Goal: Task Accomplishment & Management: Manage account settings

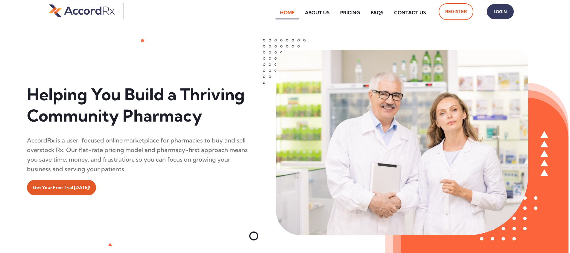
click at [273, 14] on span "Login" at bounding box center [500, 11] width 15 height 9
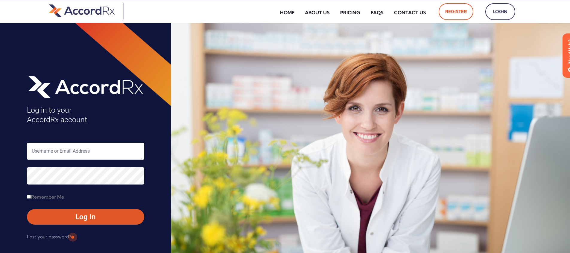
click at [51, 150] on input "text" at bounding box center [85, 151] width 117 height 17
type input "ARX-[PERSON_NAME]"
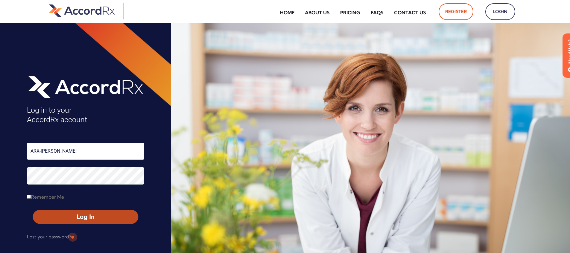
click at [72, 215] on span "Log In" at bounding box center [85, 217] width 95 height 9
